Goal: Communication & Community: Answer question/provide support

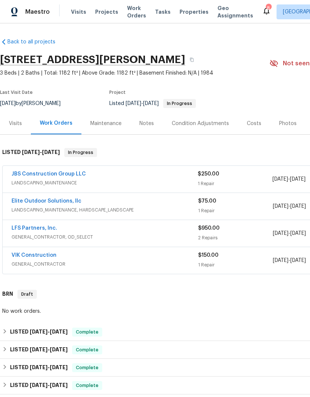
scroll to position [-9, 0]
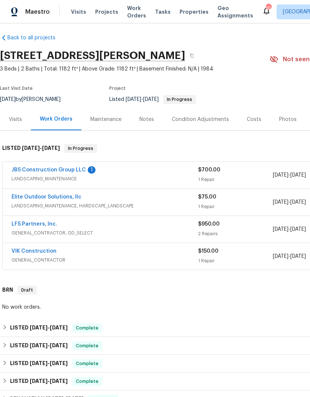
scroll to position [4, 0]
click at [37, 169] on link "JBS Construction Group LLC" at bounding box center [49, 169] width 74 height 5
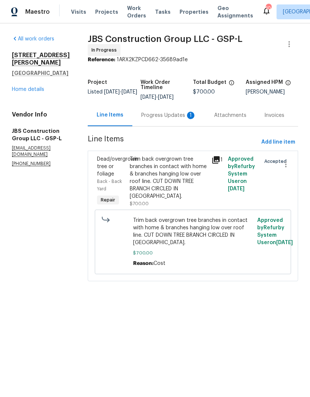
click at [174, 119] on div "Progress Updates 1" at bounding box center [168, 115] width 55 height 7
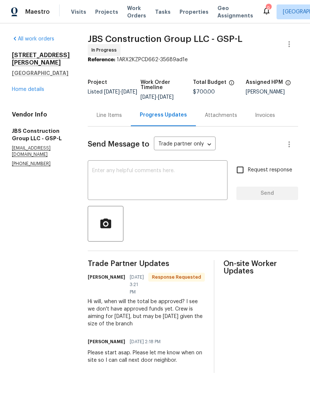
click at [179, 180] on textarea at bounding box center [157, 181] width 131 height 26
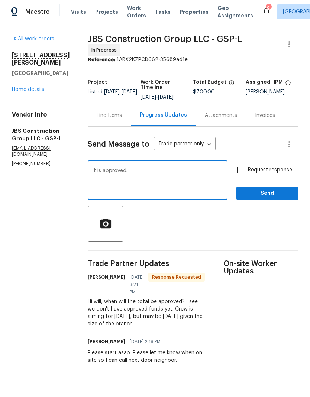
type textarea "It is approved."
click at [243, 176] on input "Request response" at bounding box center [240, 170] width 16 height 16
checkbox input "true"
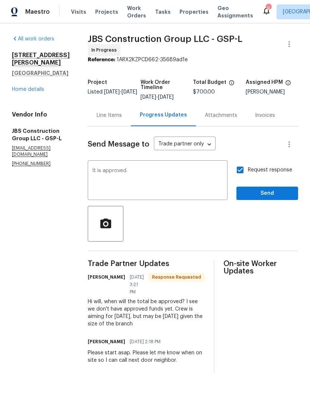
click at [182, 173] on textarea "It is approved." at bounding box center [157, 181] width 131 height 26
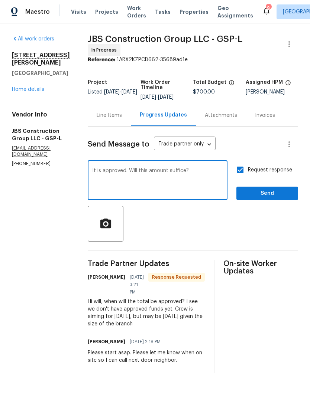
type textarea "It is approved. Will this amount suffice?"
click at [264, 198] on span "Send" at bounding box center [267, 193] width 50 height 9
